Goal: Task Accomplishment & Management: Use online tool/utility

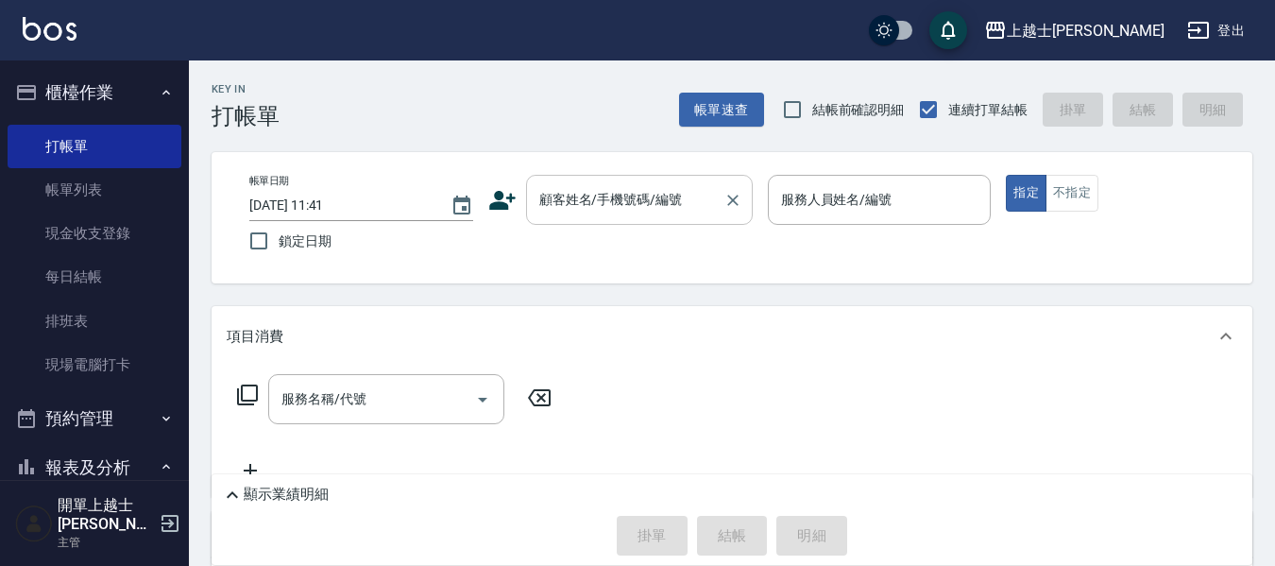
click at [575, 211] on input "顧客姓名/手機號碼/編號" at bounding box center [625, 199] width 181 height 33
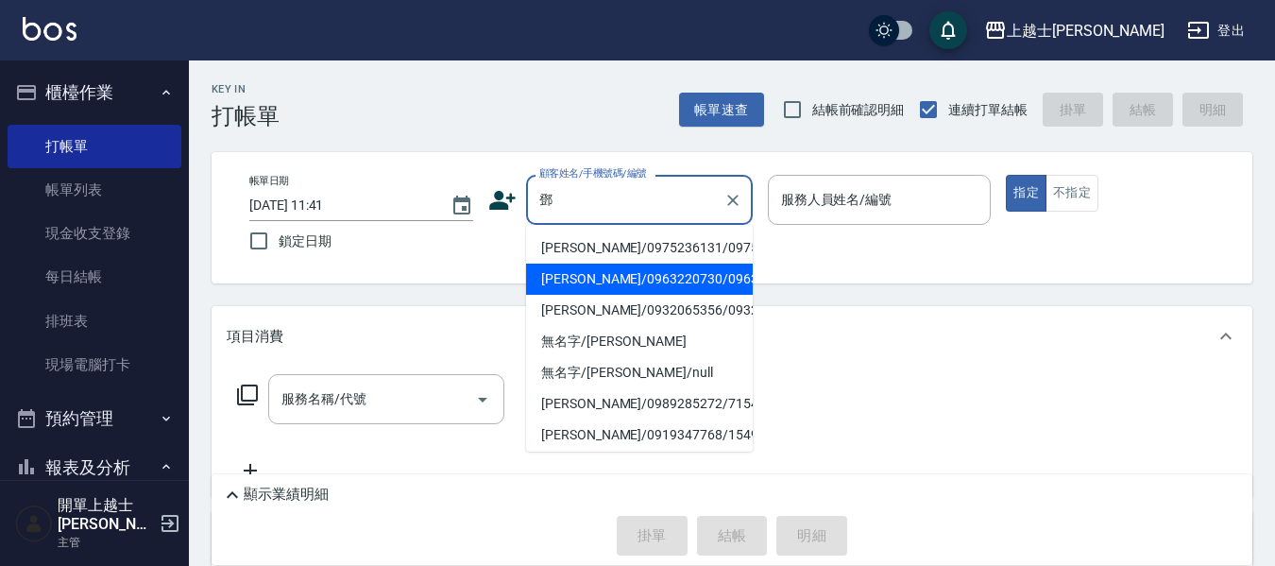
click at [576, 295] on li "[PERSON_NAME]/0963220730/0963220730" at bounding box center [639, 279] width 227 height 31
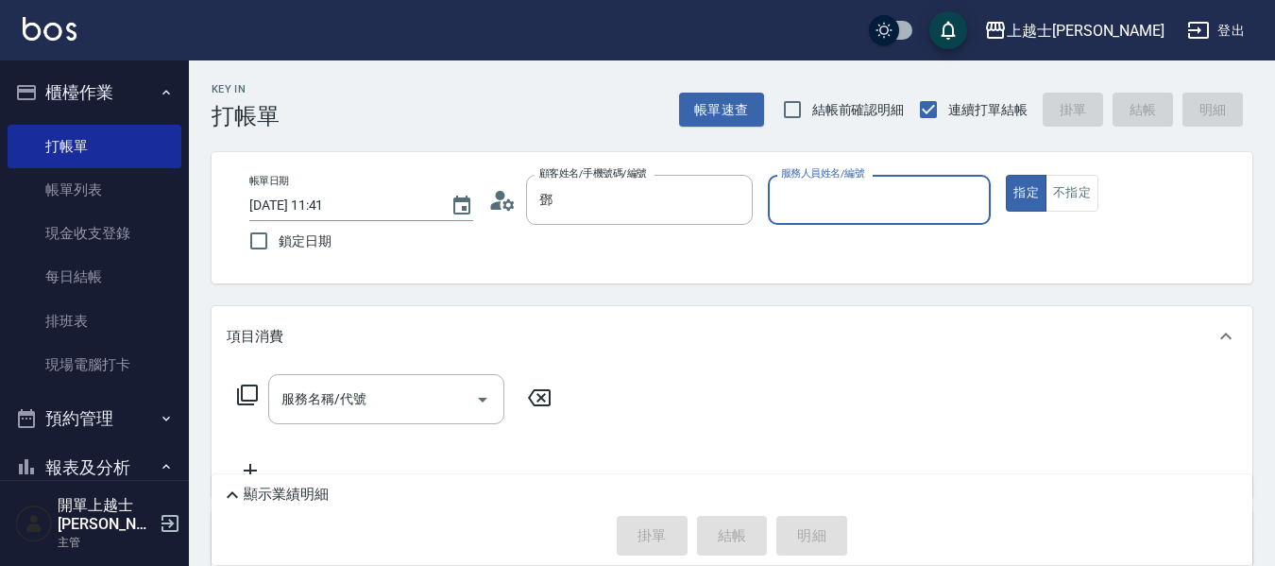
type input "[PERSON_NAME]/0963220730/0963220730"
type input "小媛-2"
click at [243, 391] on icon at bounding box center [247, 394] width 21 height 21
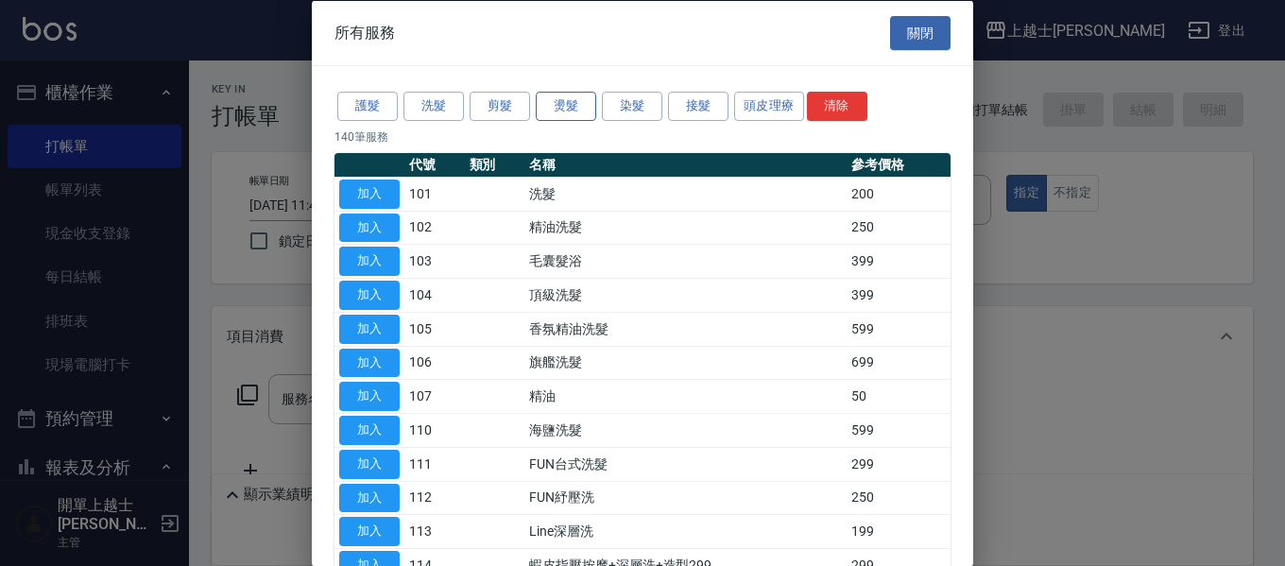
click at [560, 97] on button "燙髮" at bounding box center [566, 106] width 60 height 29
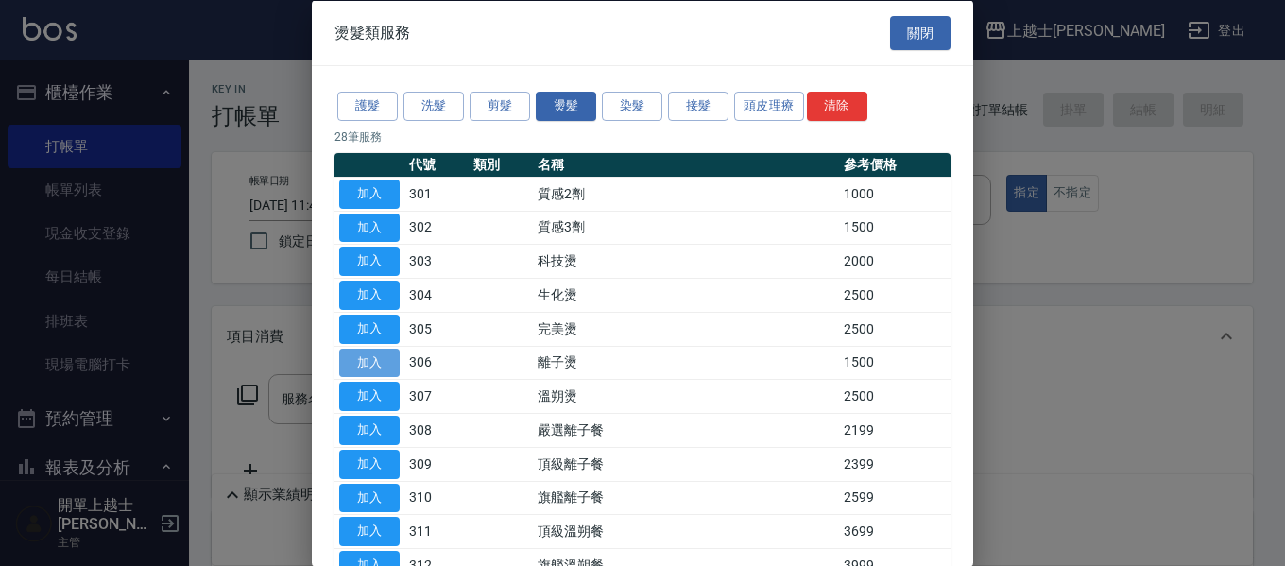
click at [379, 368] on button "加入" at bounding box center [369, 362] width 60 height 29
type input "離子燙(306)"
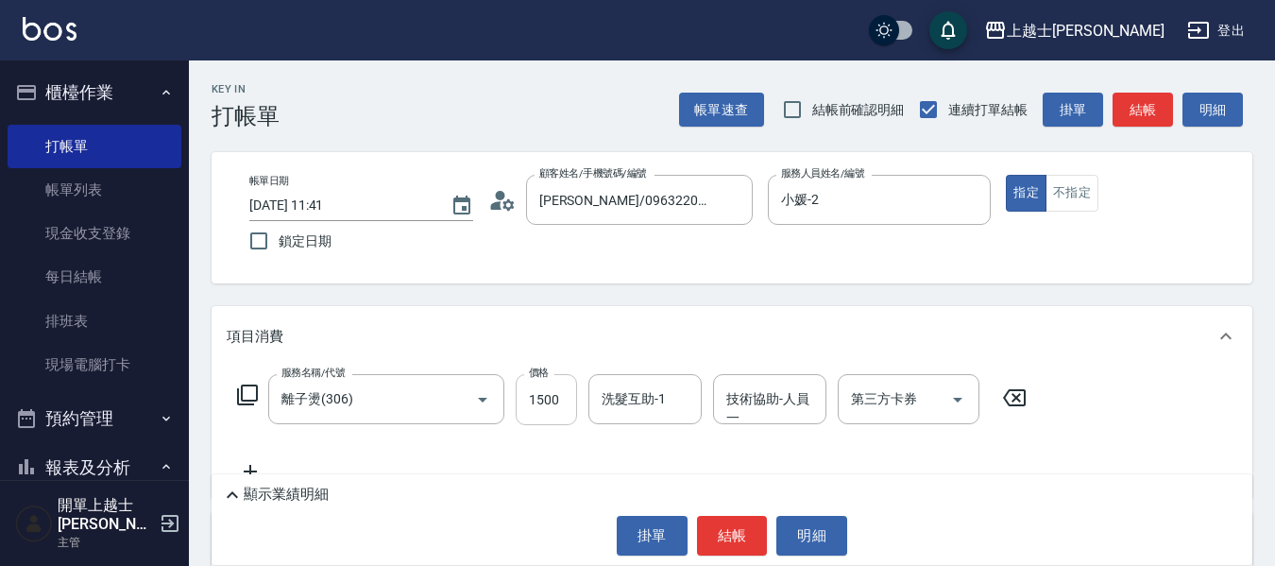
click at [559, 403] on input "1500" at bounding box center [546, 399] width 61 height 51
type input "2000"
click at [251, 393] on icon at bounding box center [247, 394] width 23 height 23
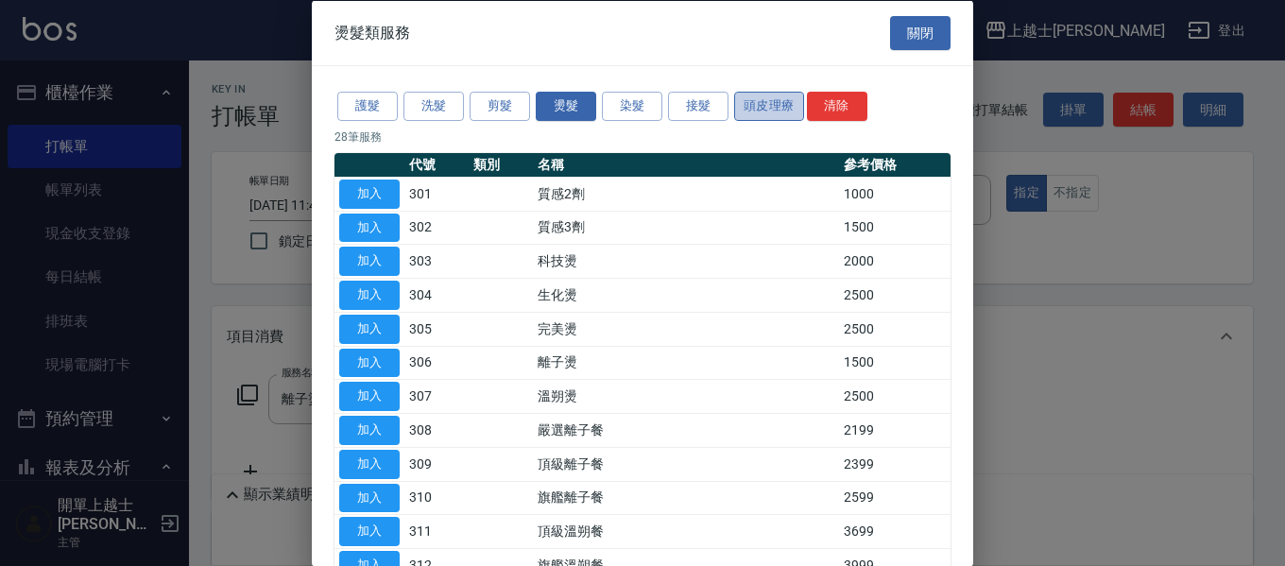
click at [773, 100] on button "頭皮理療" at bounding box center [769, 106] width 70 height 29
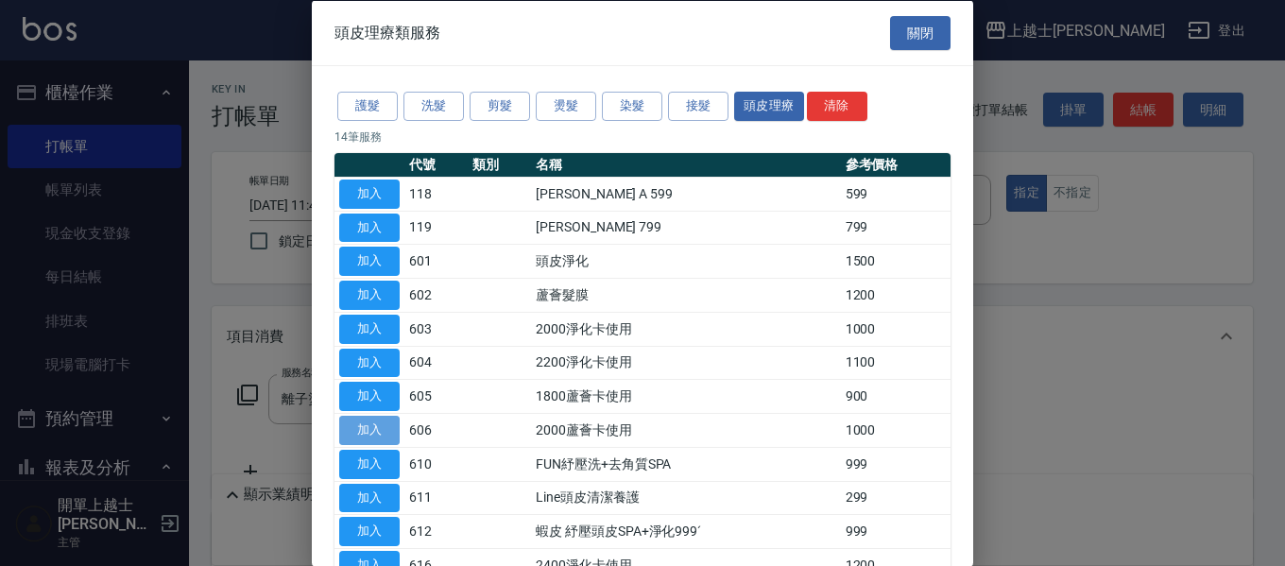
click at [376, 423] on button "加入" at bounding box center [369, 430] width 60 height 29
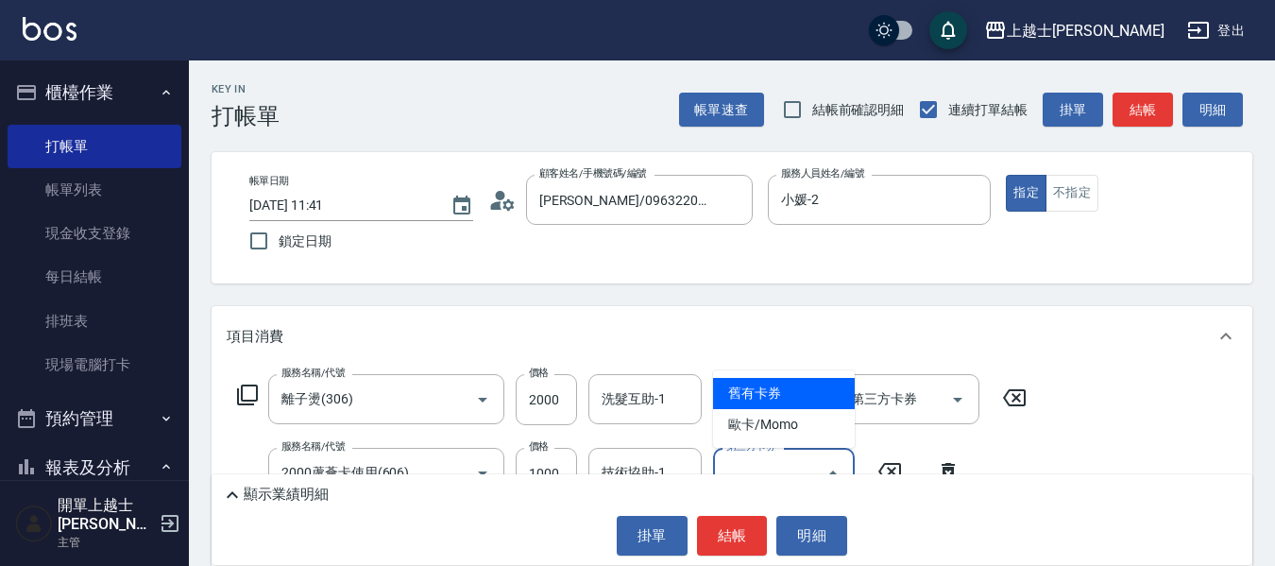
click at [775, 460] on input "第三方卡券" at bounding box center [770, 472] width 96 height 33
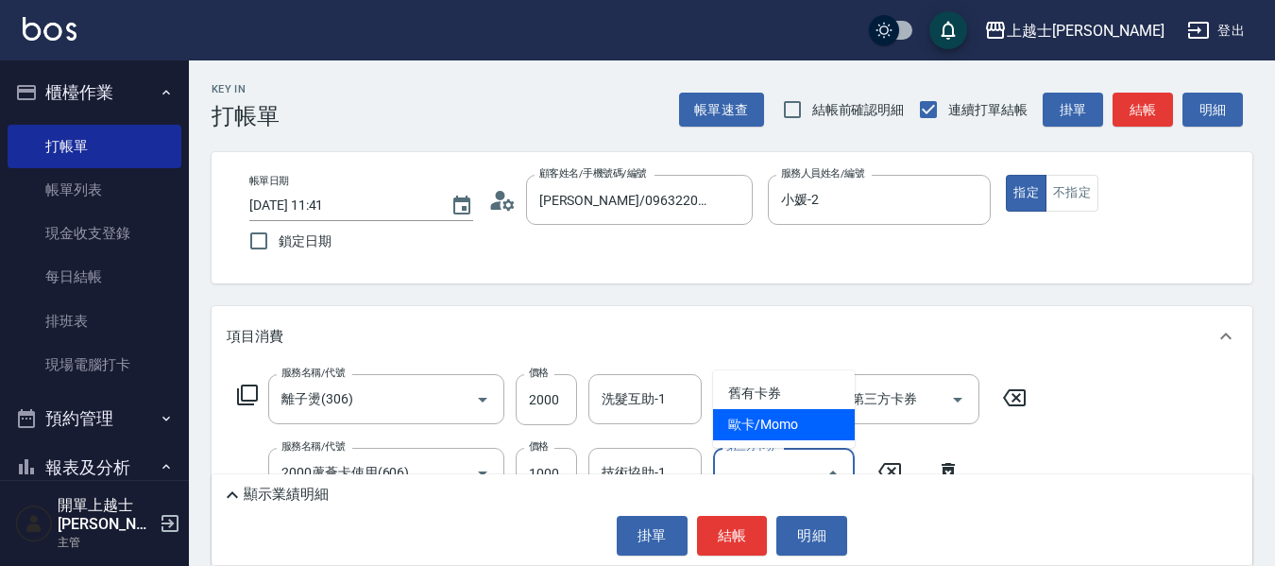
click at [775, 421] on span "歐卡/Momo" at bounding box center [784, 424] width 142 height 31
click at [768, 458] on input "歐卡/Momo" at bounding box center [758, 472] width 72 height 33
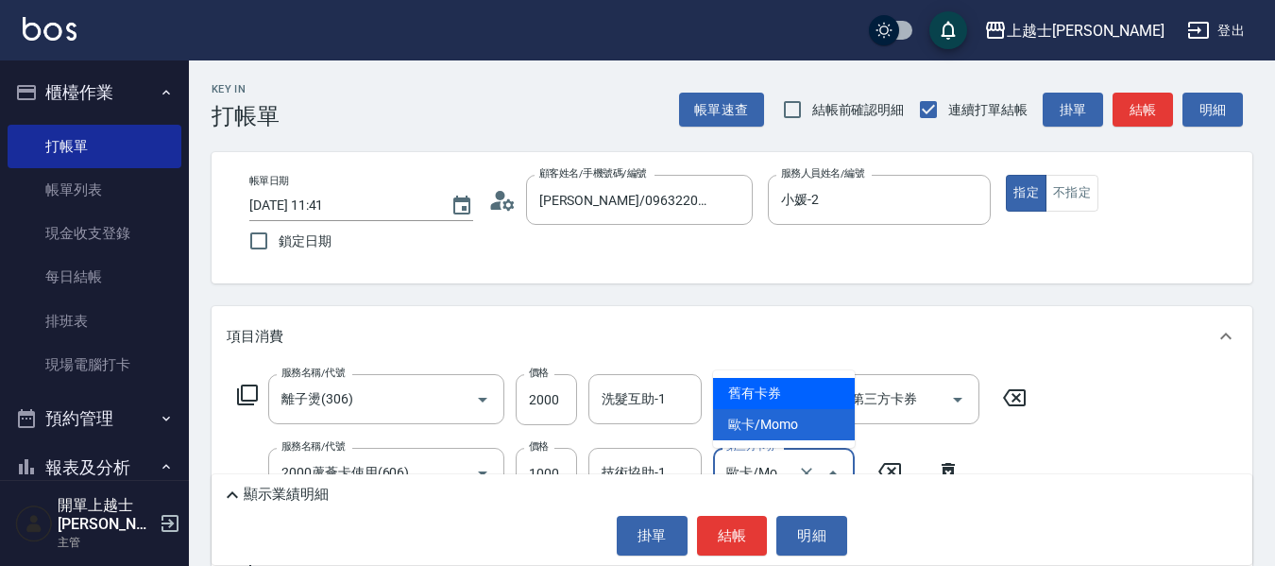
click at [775, 392] on span "舊有卡券" at bounding box center [784, 393] width 142 height 31
type input "舊有卡券"
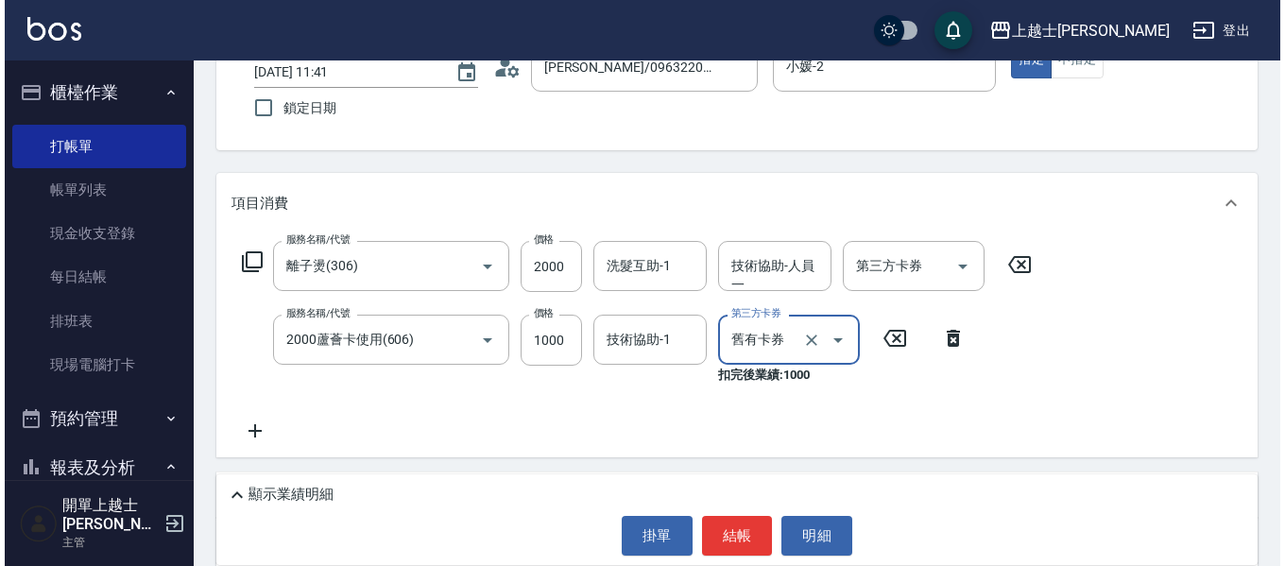
scroll to position [283, 0]
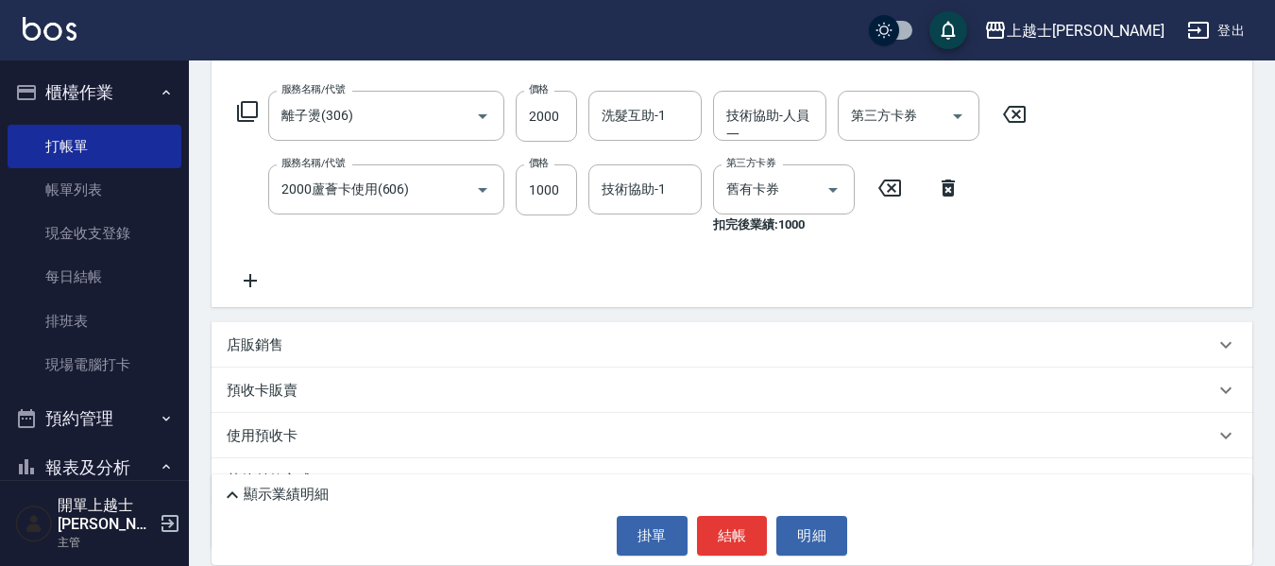
click at [253, 108] on icon at bounding box center [247, 111] width 23 height 23
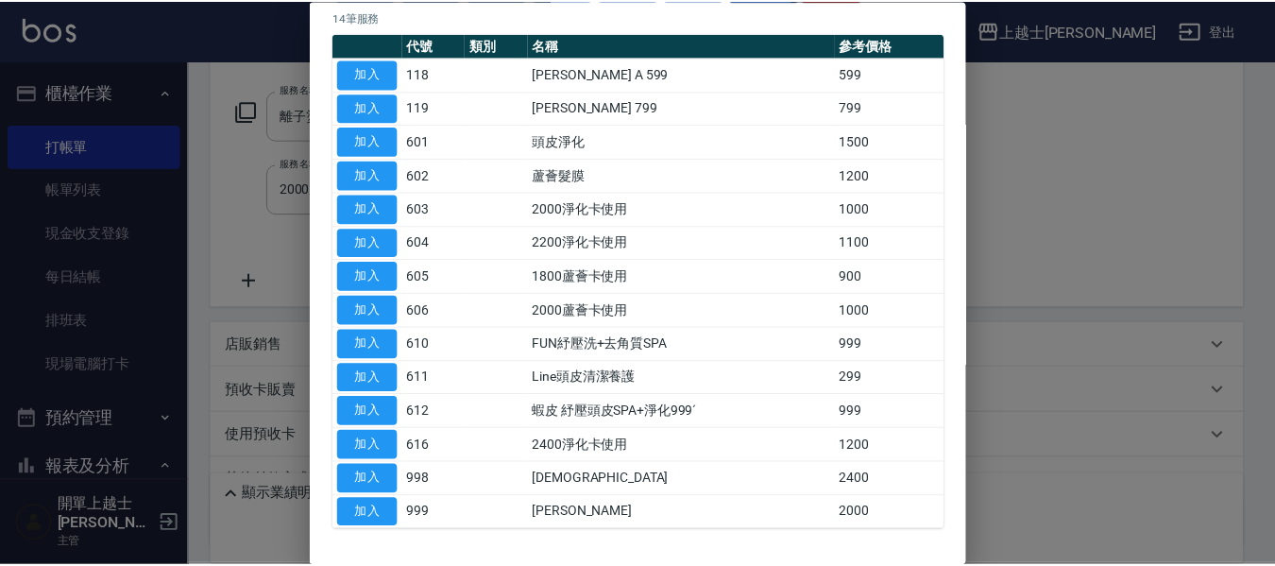
scroll to position [187, 0]
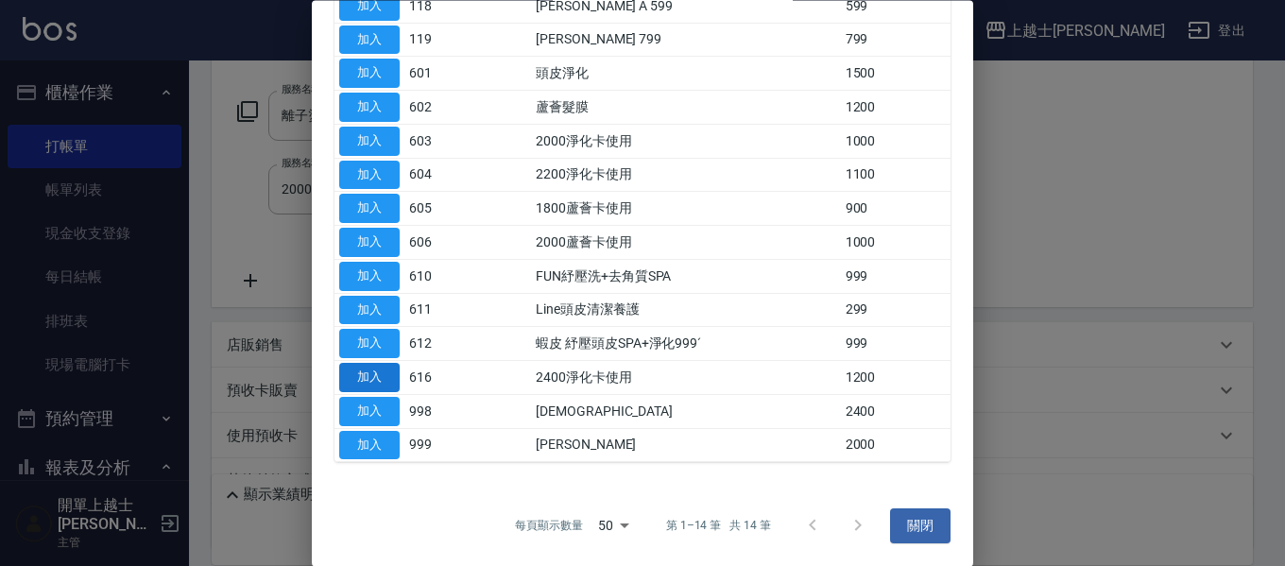
click at [374, 377] on button "加入" at bounding box center [369, 378] width 60 height 29
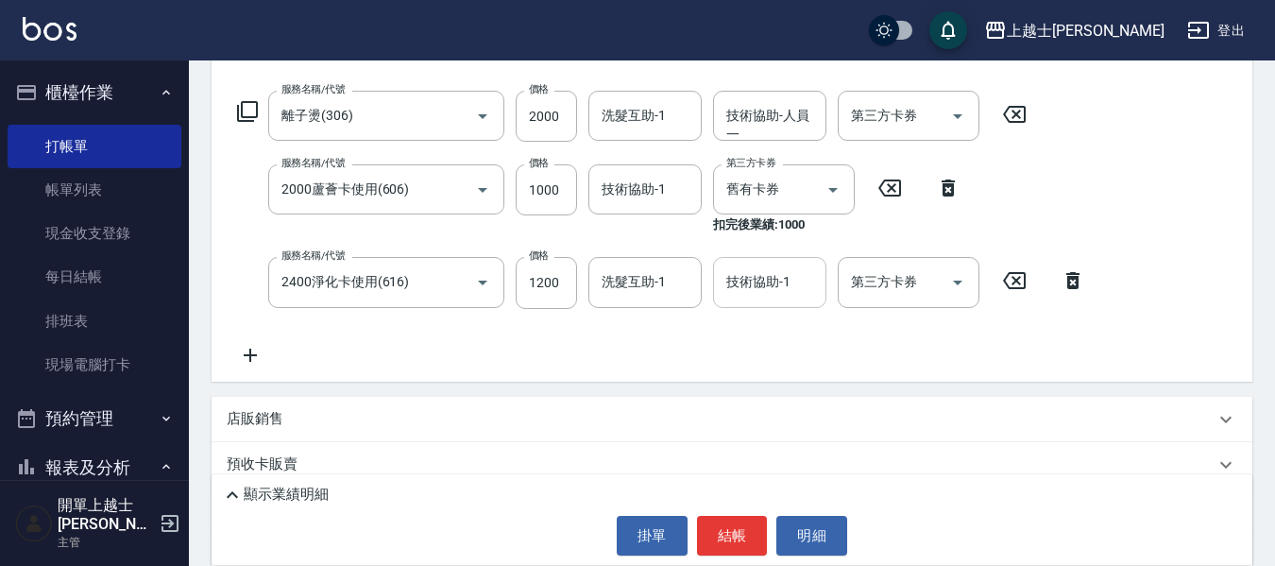
click at [754, 280] on div "技術協助-1 技術協助-1" at bounding box center [769, 282] width 113 height 50
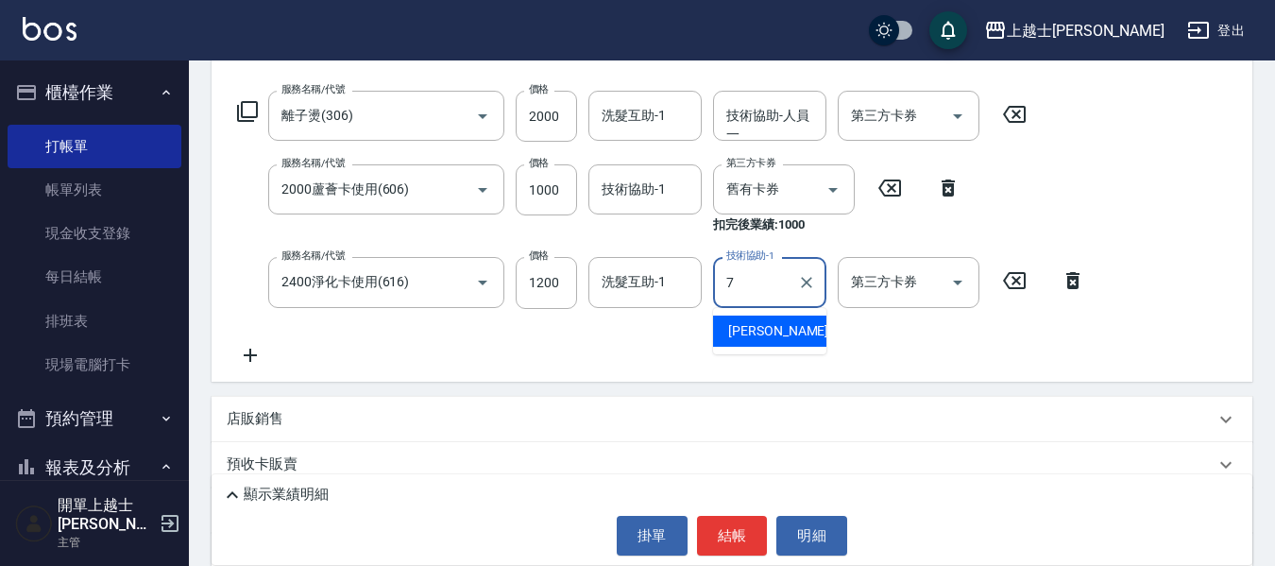
type input "[PERSON_NAME]-7"
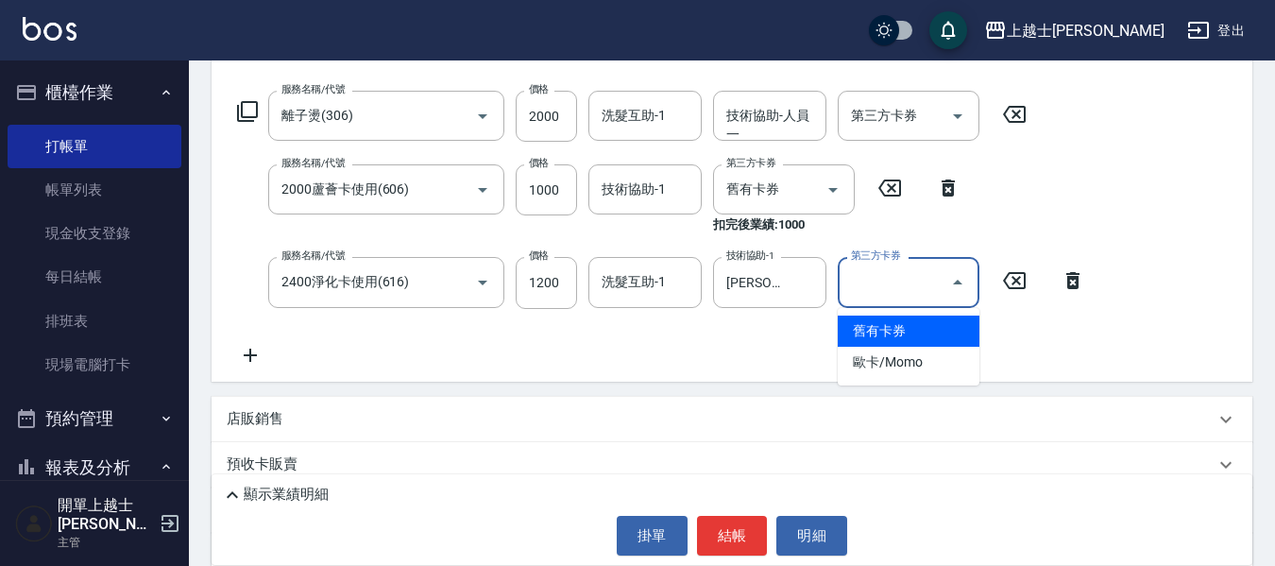
click at [904, 283] on input "第三方卡券" at bounding box center [894, 281] width 96 height 33
click at [892, 332] on span "舊有卡券" at bounding box center [909, 330] width 142 height 31
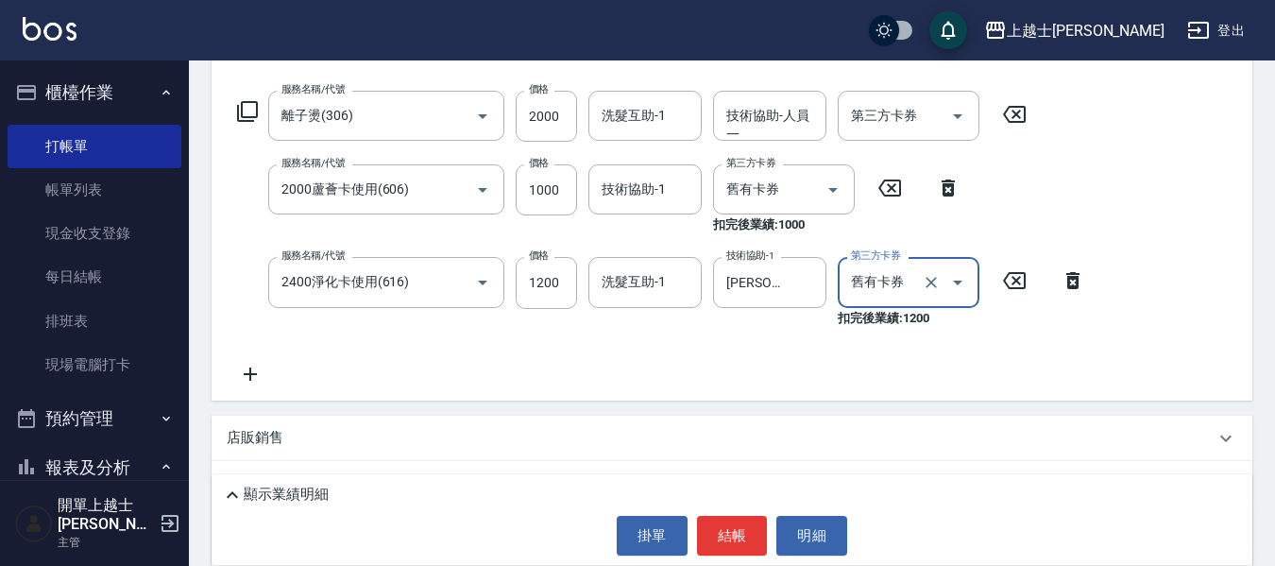
type input "舊有卡券"
click at [247, 108] on icon at bounding box center [247, 111] width 23 height 23
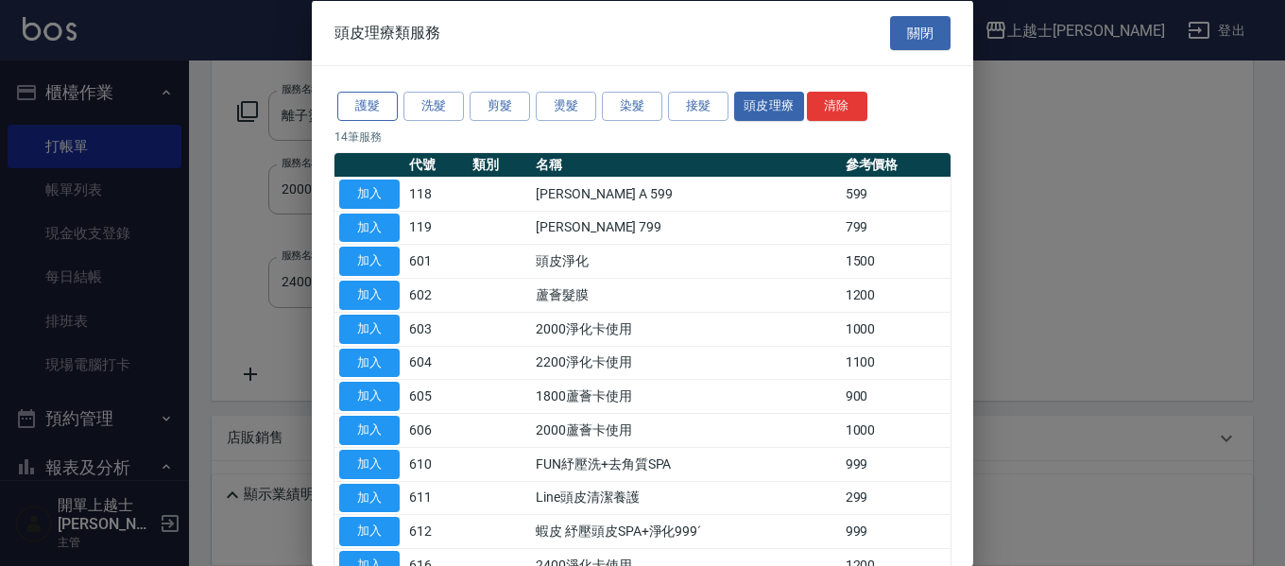
click at [357, 102] on button "護髮" at bounding box center [367, 106] width 60 height 29
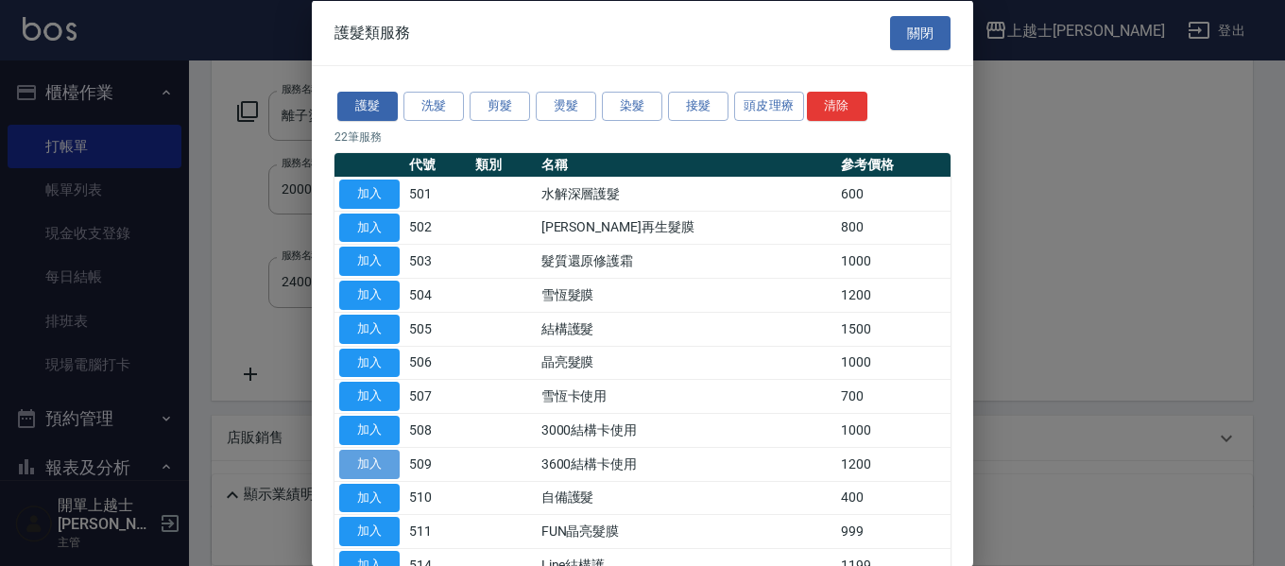
click at [392, 466] on button "加入" at bounding box center [369, 463] width 60 height 29
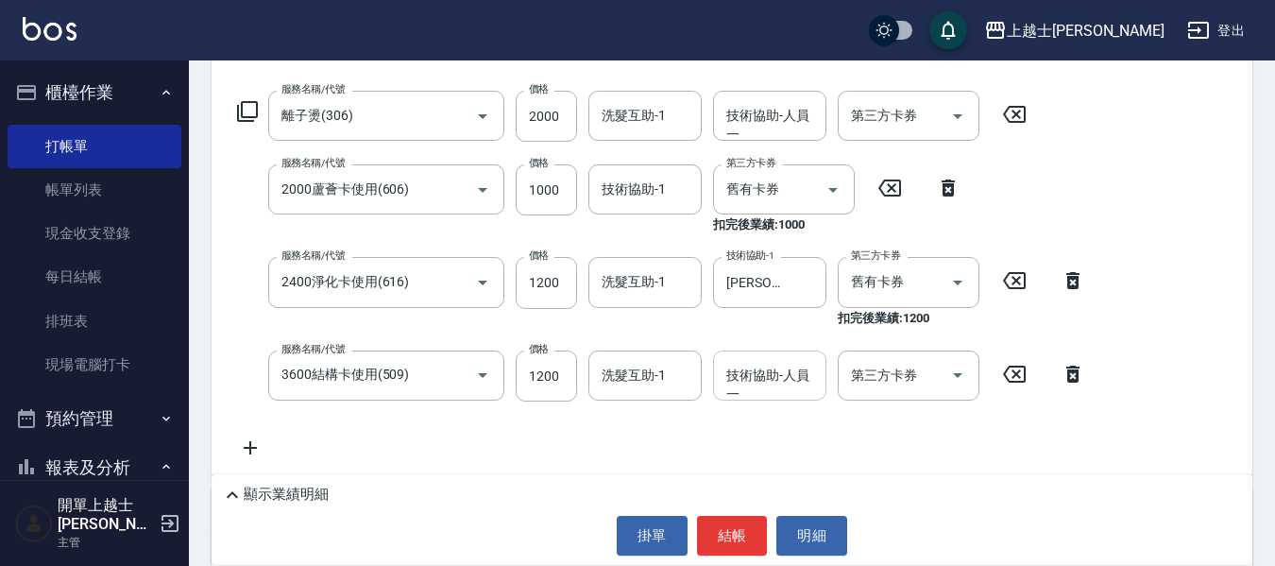
click at [741, 377] on div "技術協助-人員一 技術協助-人員[PERSON_NAME]" at bounding box center [769, 375] width 113 height 50
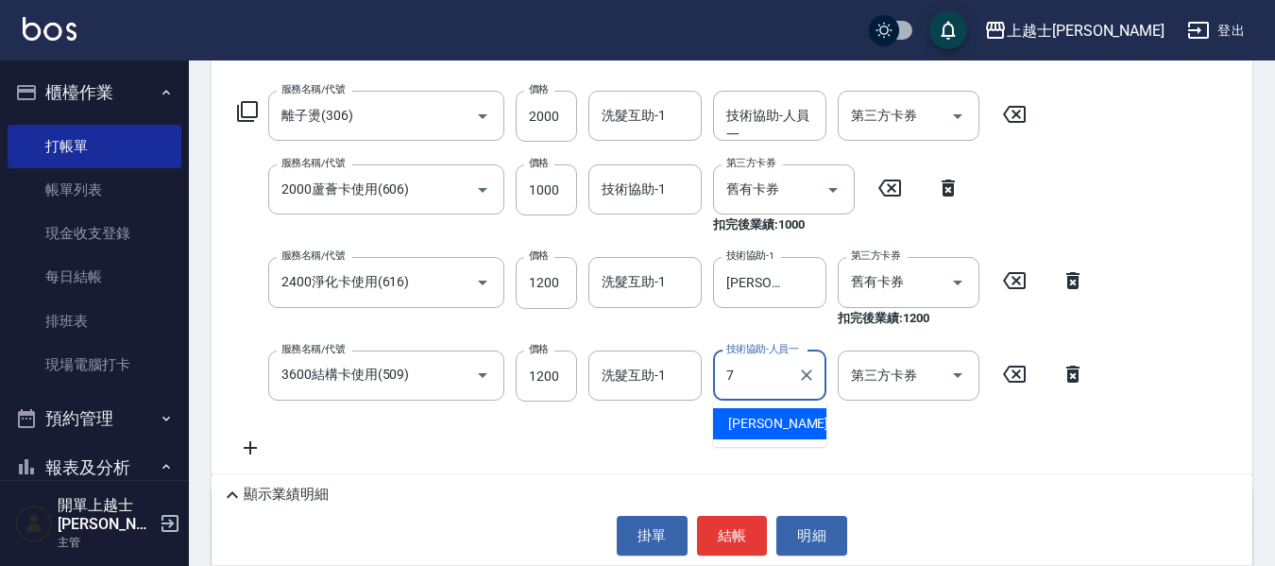
type input "[PERSON_NAME]-7"
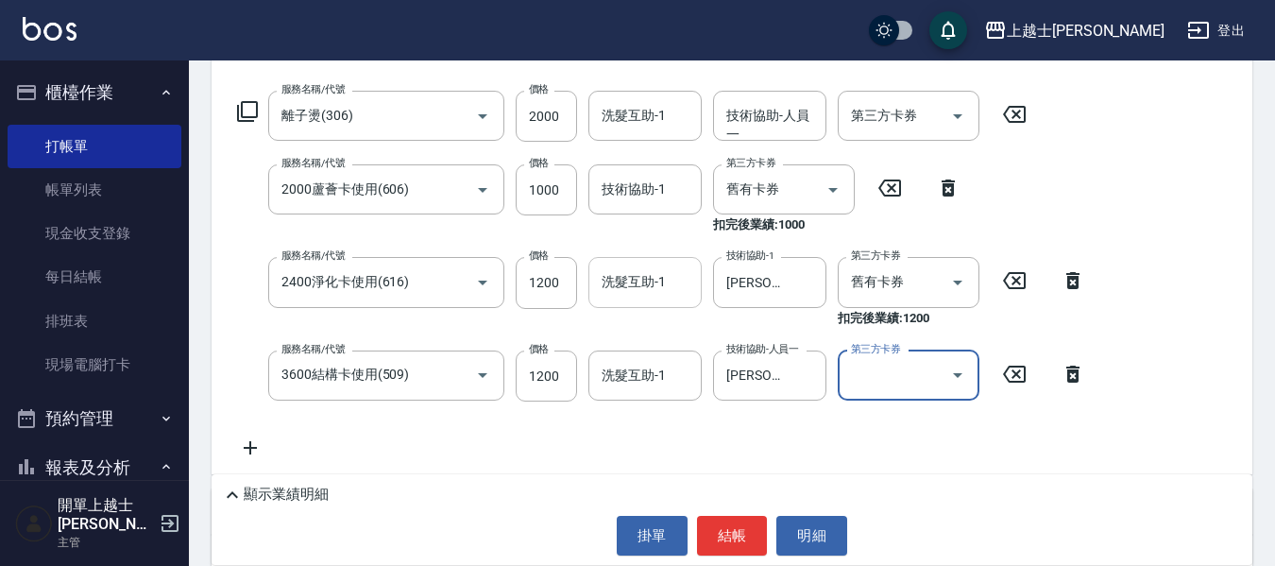
click at [632, 281] on div "洗髮互助-1 洗髮互助-1" at bounding box center [644, 282] width 113 height 50
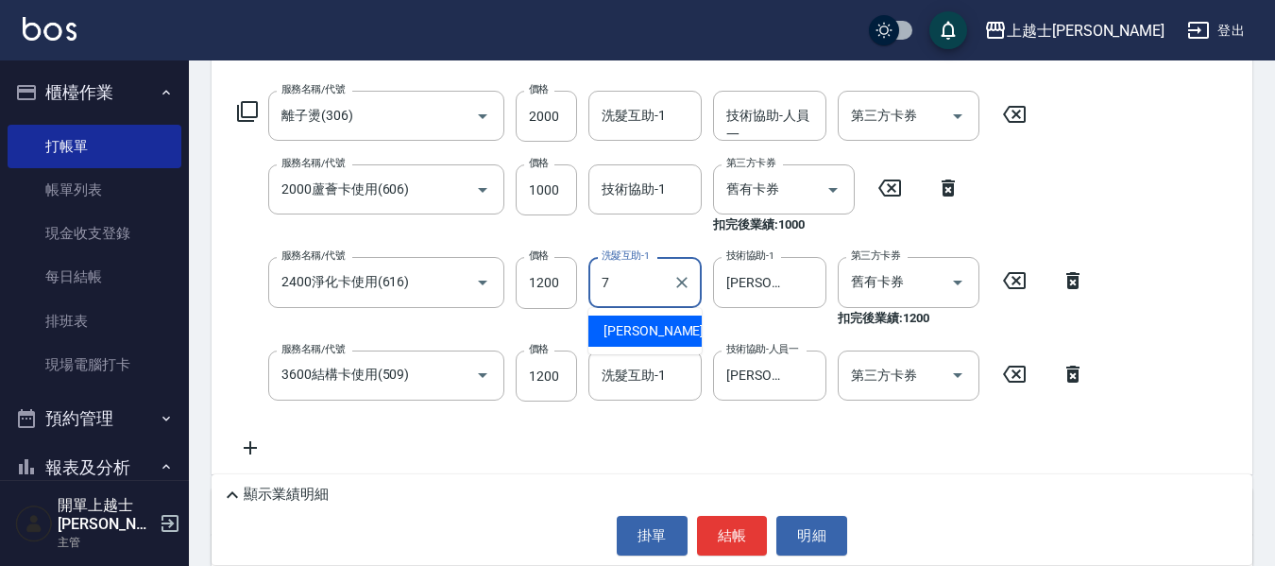
type input "[PERSON_NAME]-7"
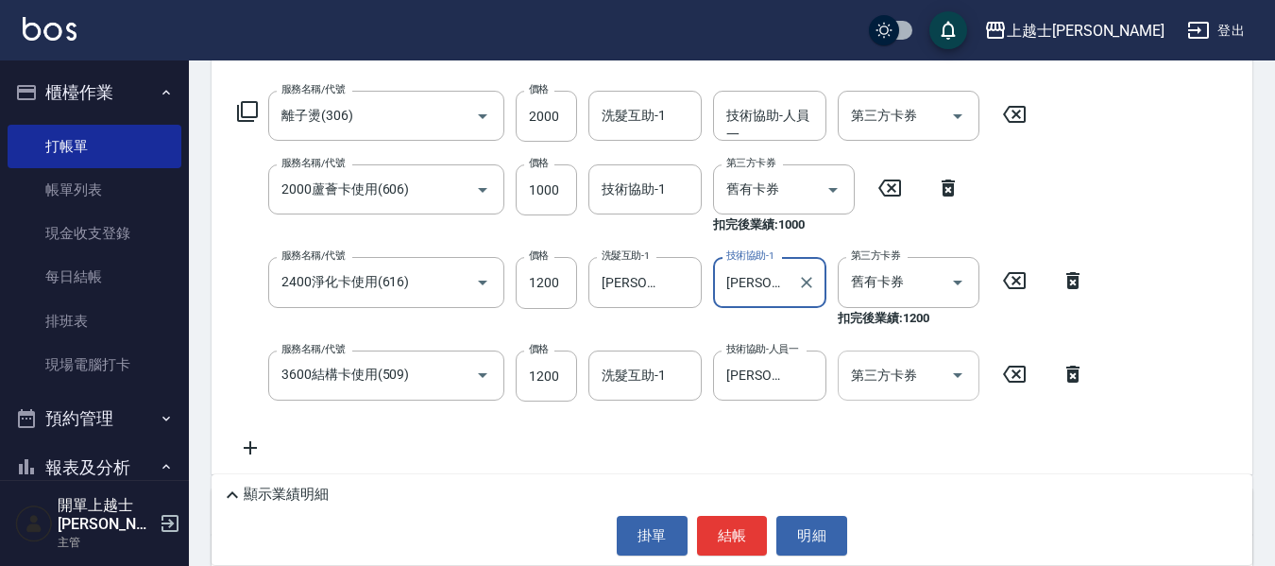
click at [895, 378] on input "第三方卡券" at bounding box center [894, 375] width 96 height 33
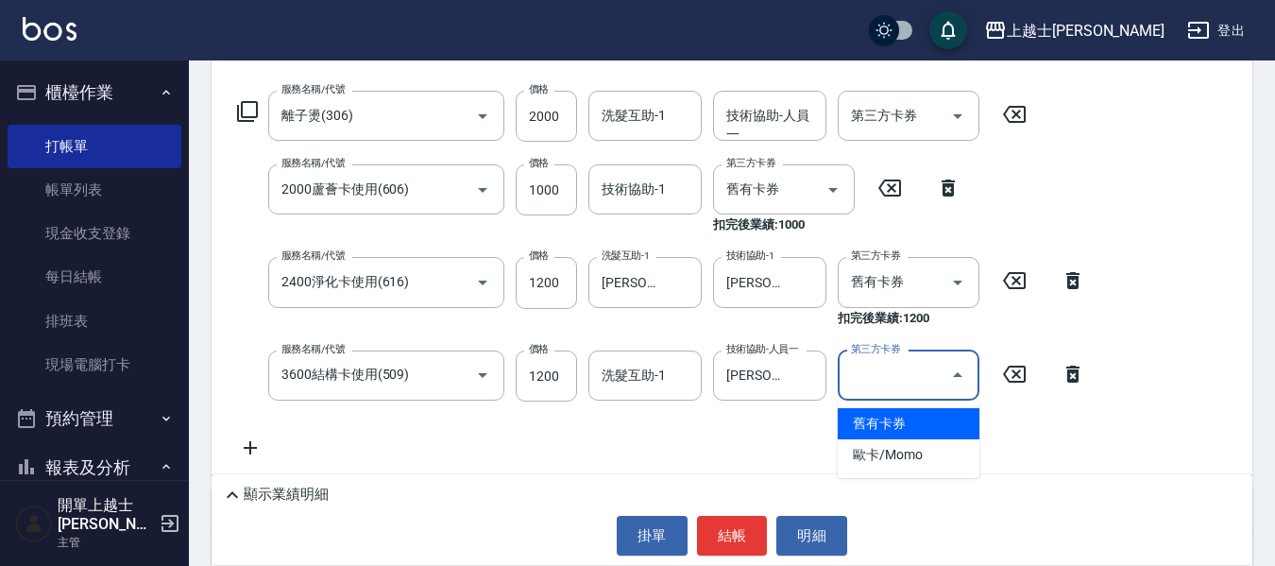
click at [896, 418] on span "舊有卡券" at bounding box center [909, 423] width 142 height 31
type input "舊有卡券"
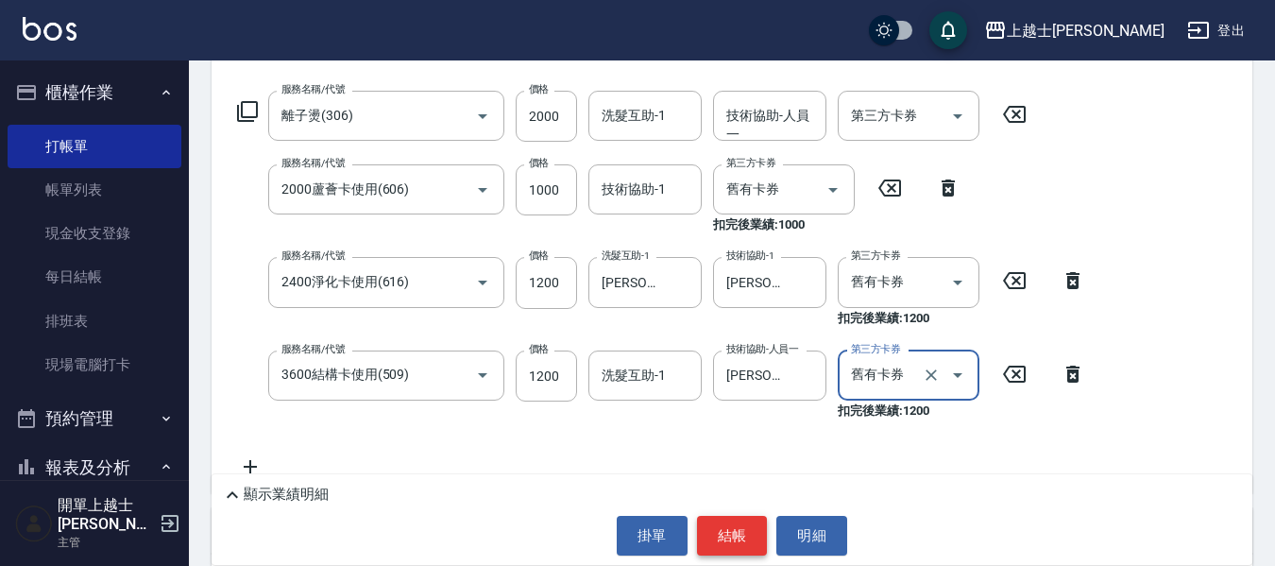
click at [739, 535] on button "結帳" at bounding box center [732, 536] width 71 height 40
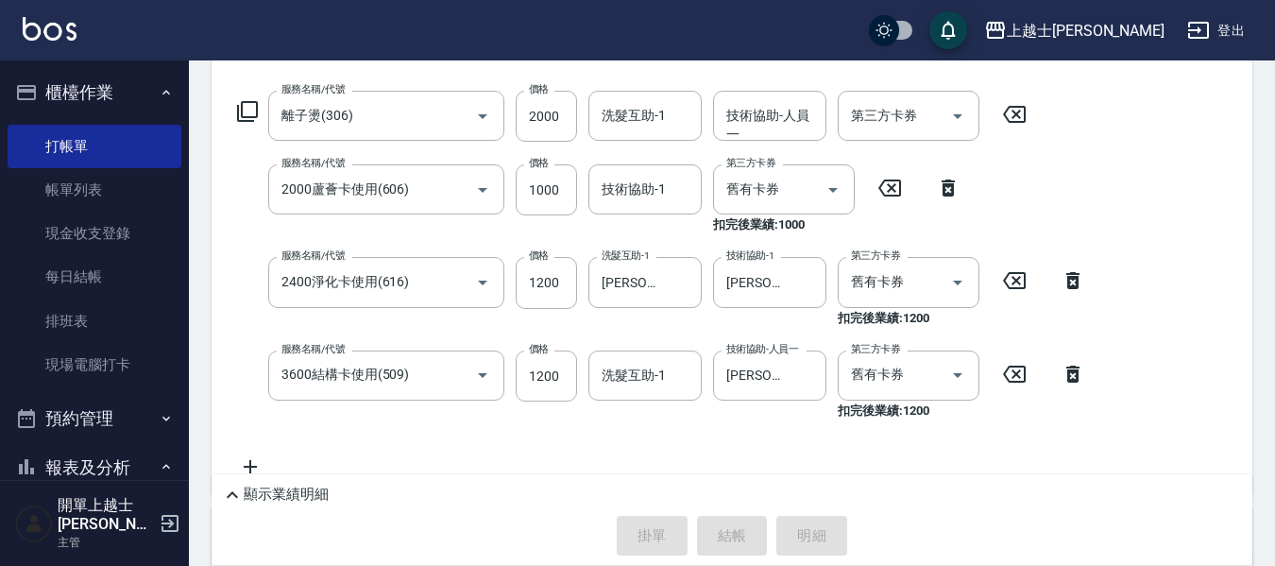
type input "[DATE] 14:27"
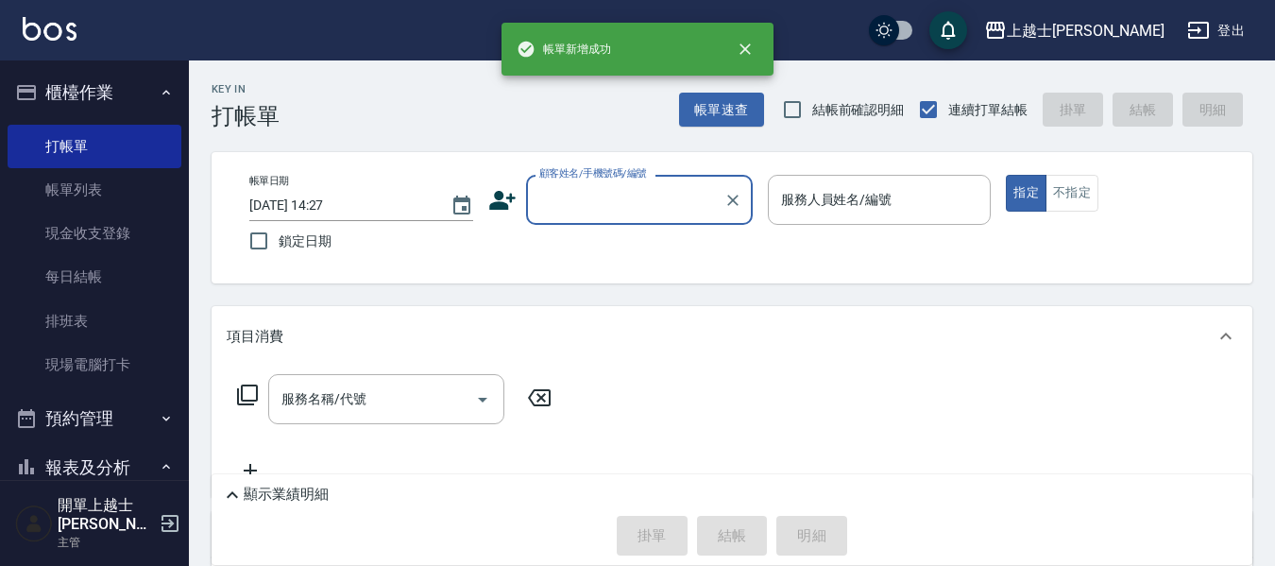
scroll to position [0, 0]
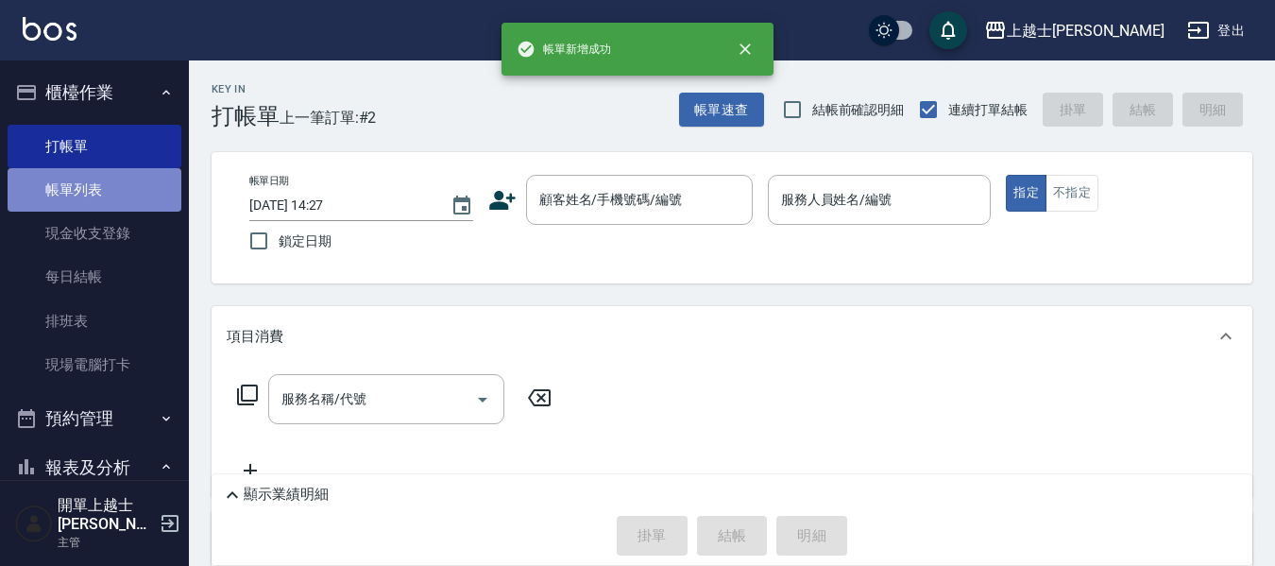
click at [109, 179] on link "帳單列表" at bounding box center [95, 189] width 174 height 43
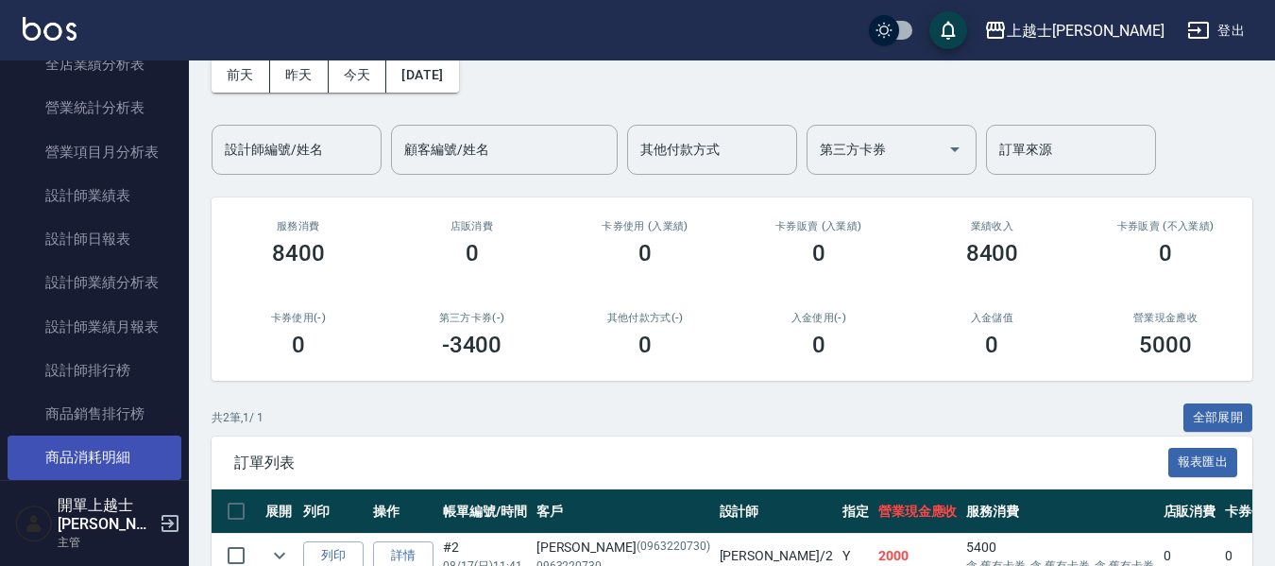
scroll to position [850, 0]
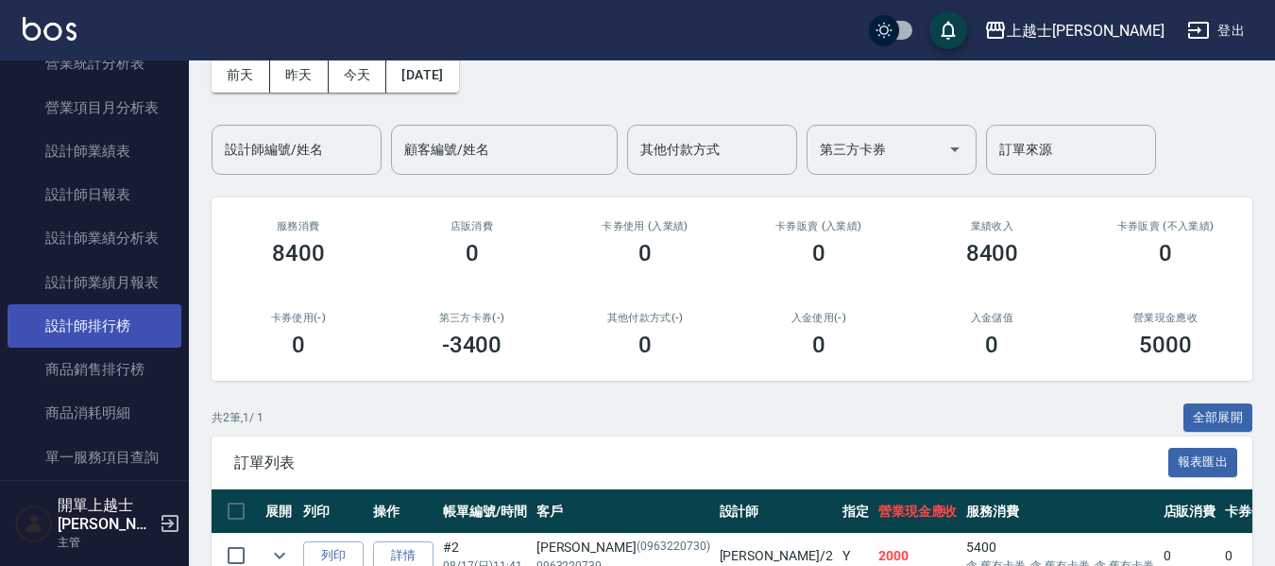
click at [115, 318] on link "設計師排行榜" at bounding box center [95, 325] width 174 height 43
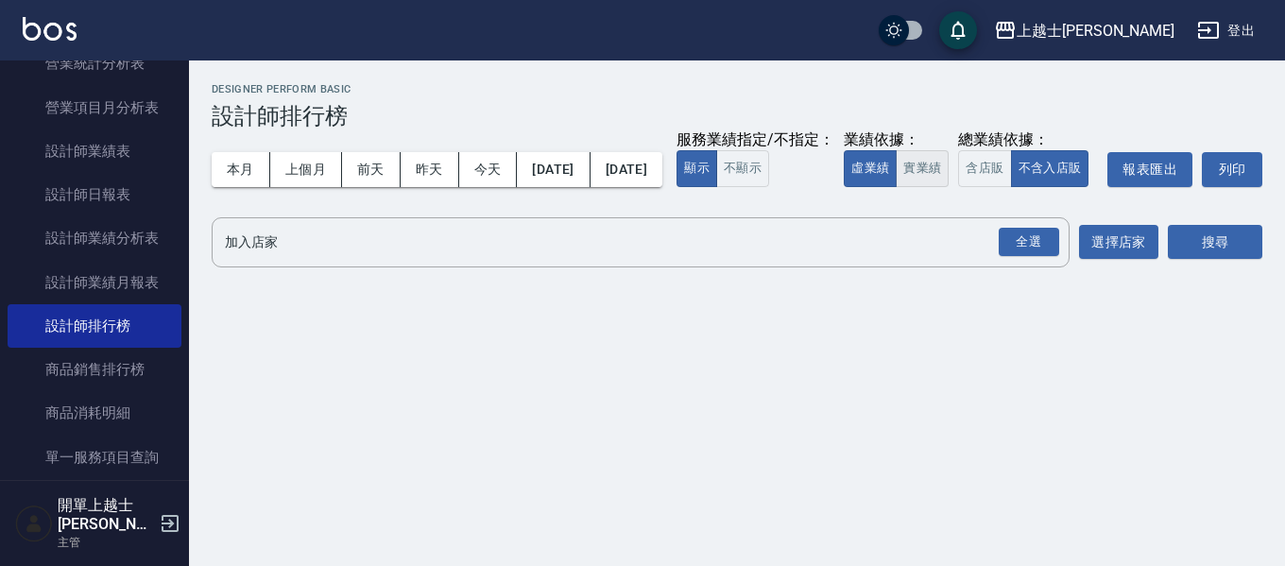
click at [895, 187] on button "實業績" at bounding box center [921, 168] width 53 height 37
click at [872, 259] on input "加入店家" at bounding box center [626, 242] width 812 height 33
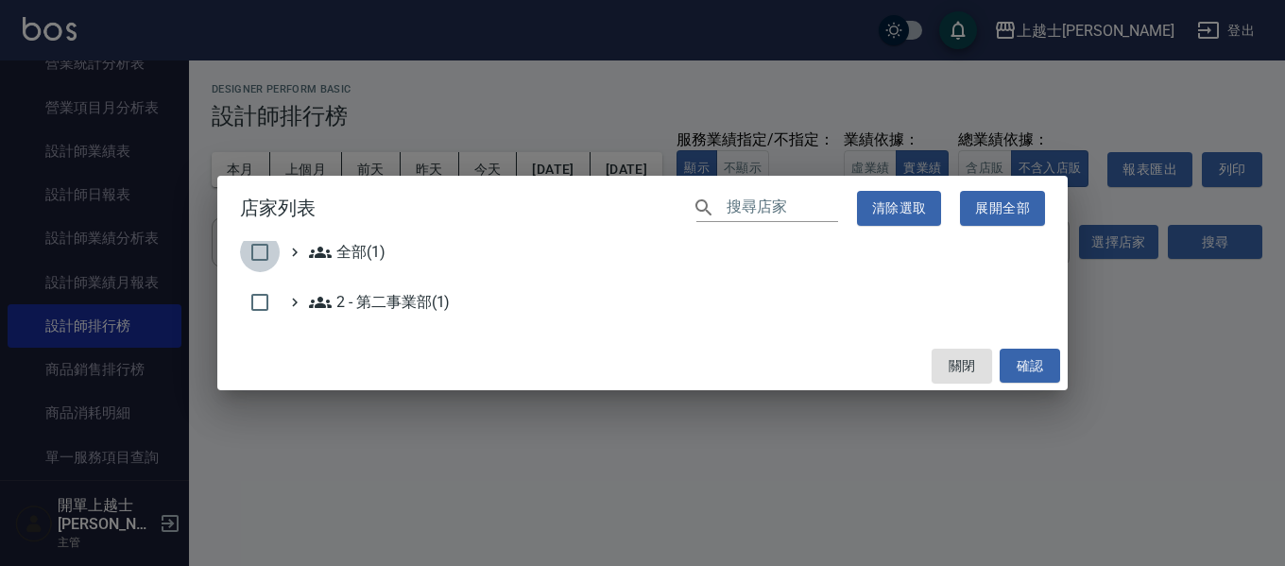
click at [275, 254] on input "checkbox" at bounding box center [260, 252] width 40 height 40
checkbox input "true"
click at [1014, 361] on button "確認" at bounding box center [1029, 366] width 60 height 35
checkbox input "false"
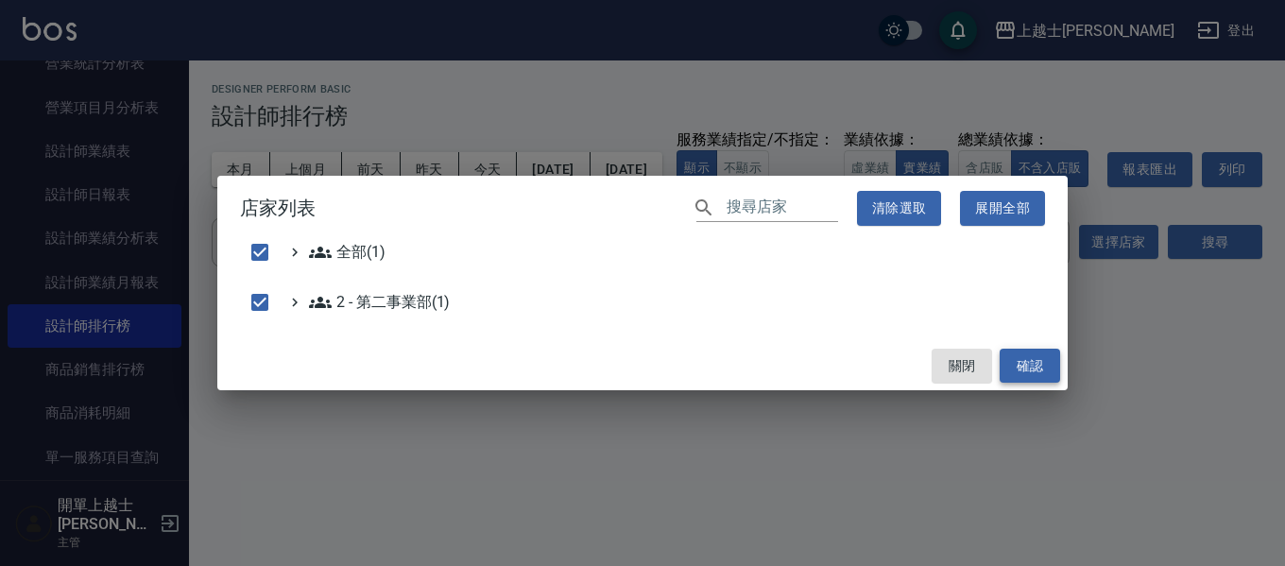
checkbox input "false"
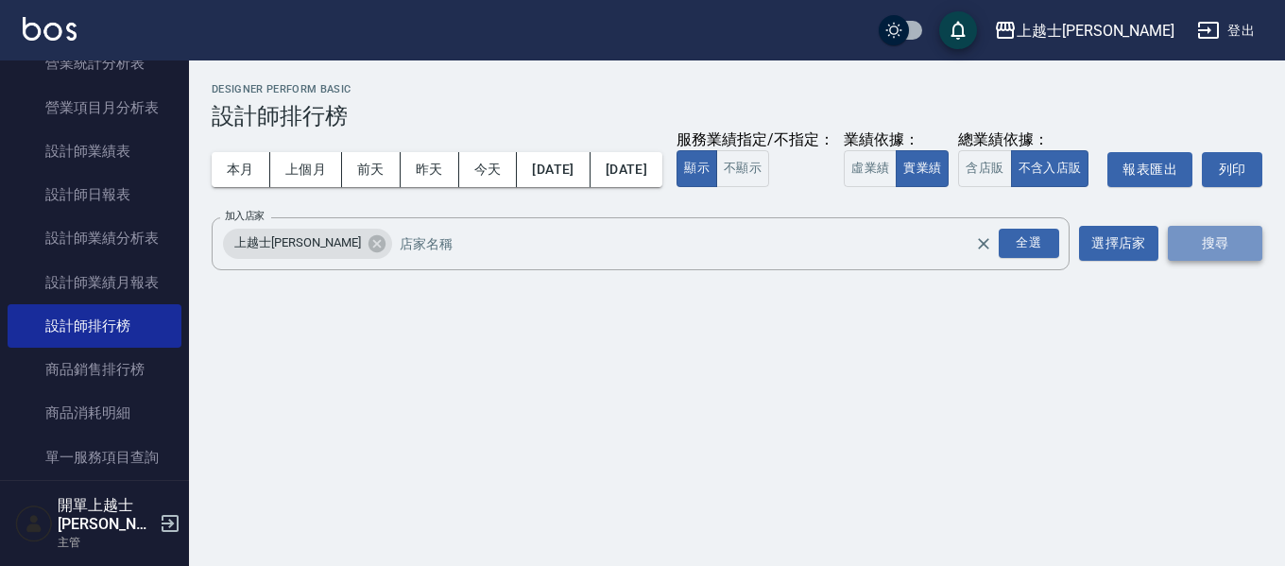
click at [1204, 261] on button "搜尋" at bounding box center [1214, 243] width 94 height 35
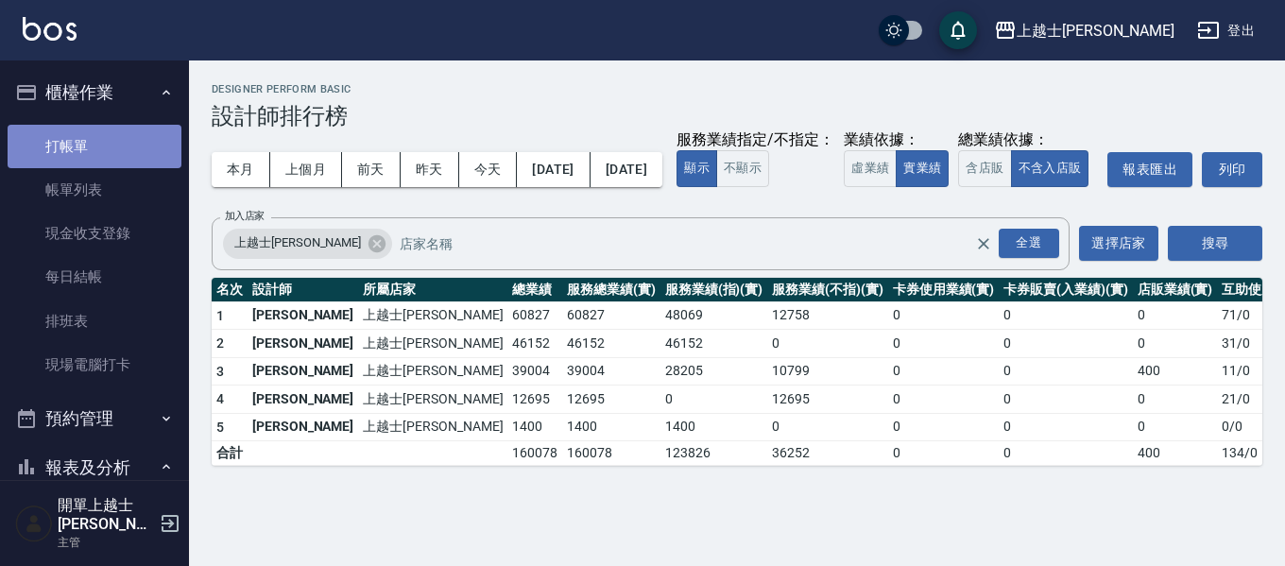
click at [111, 139] on link "打帳單" at bounding box center [95, 146] width 174 height 43
